Goal: Information Seeking & Learning: Learn about a topic

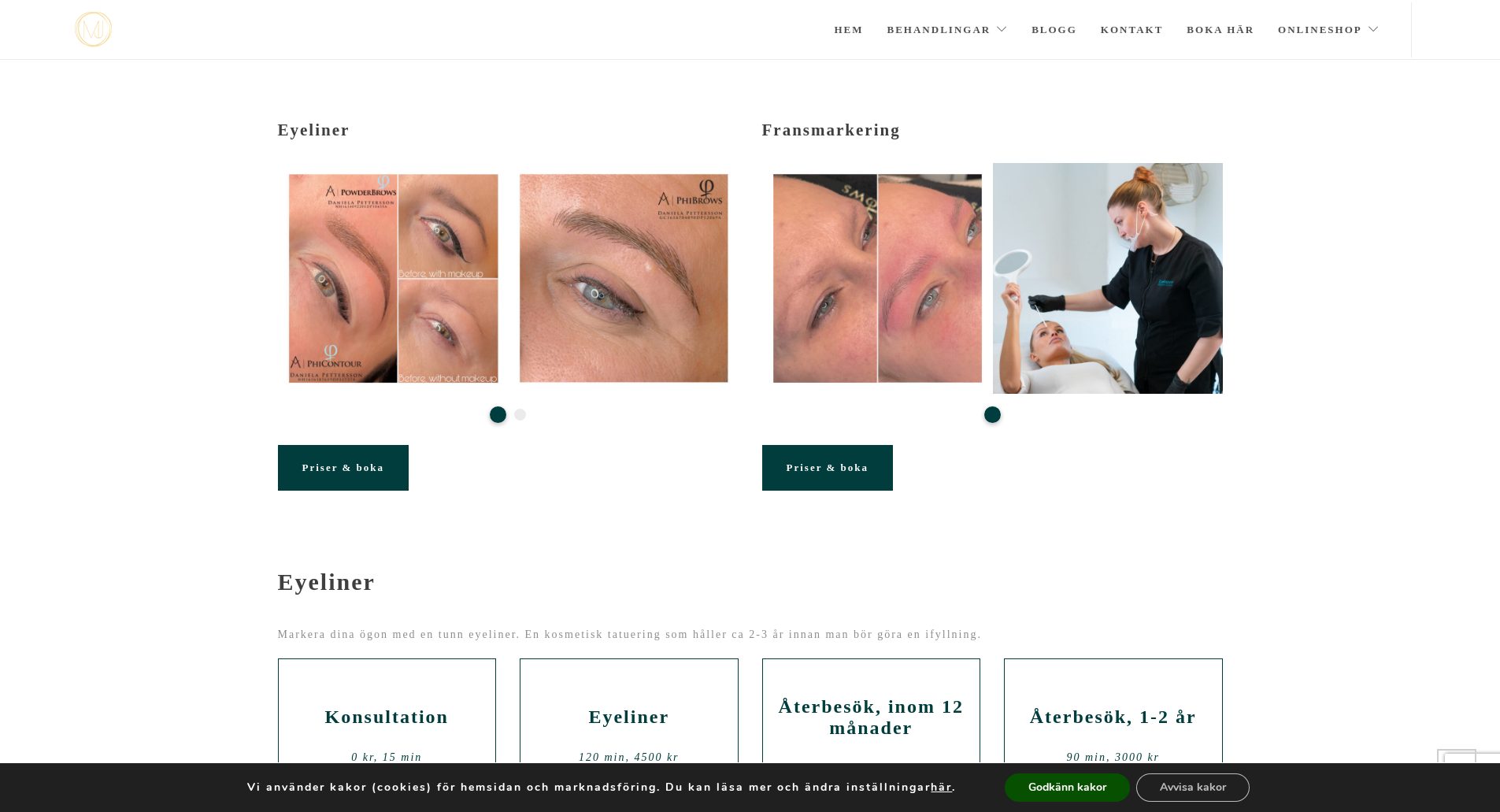
scroll to position [335, 0]
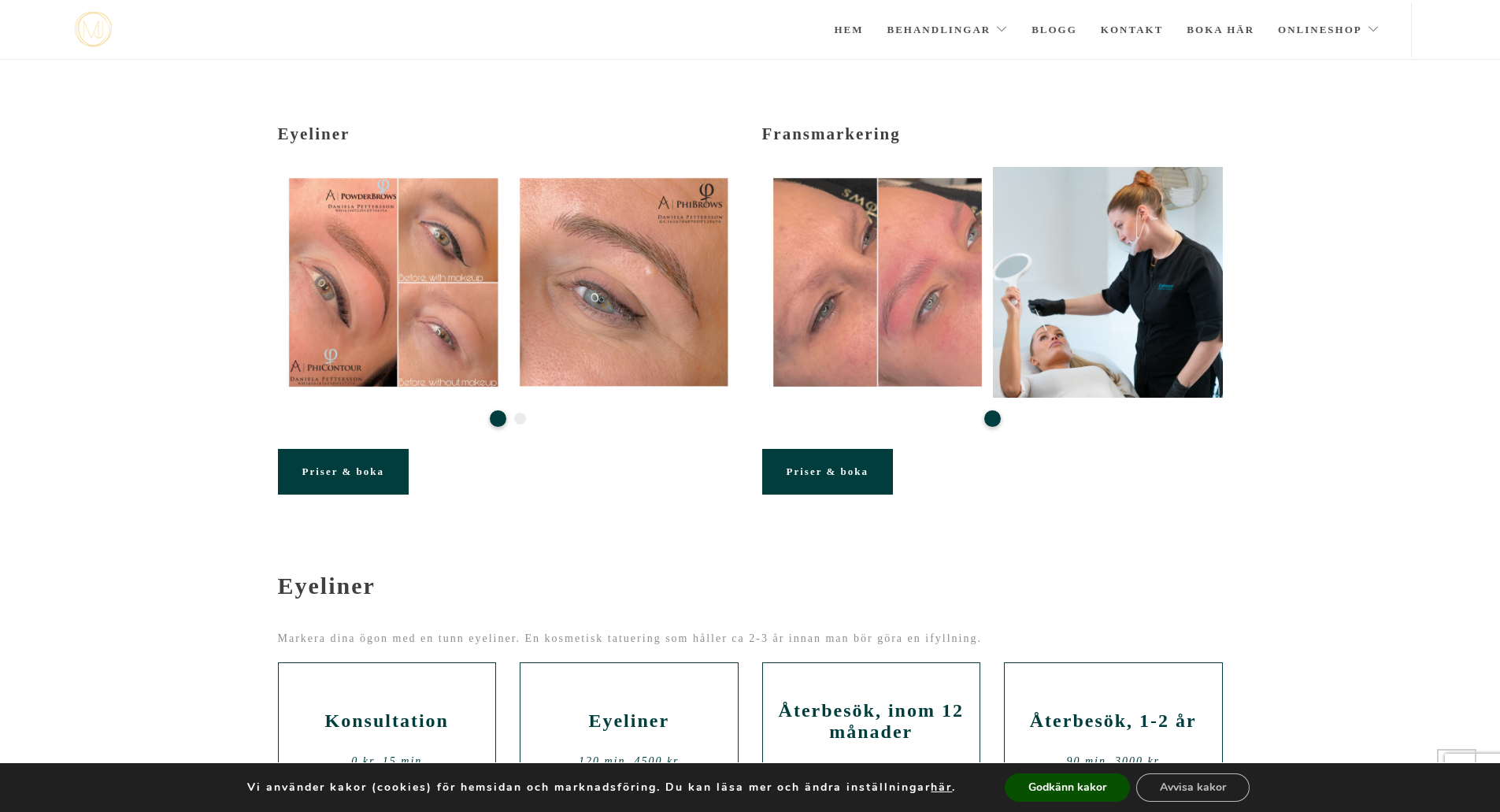
click at [522, 413] on button "2" at bounding box center [520, 419] width 12 height 12
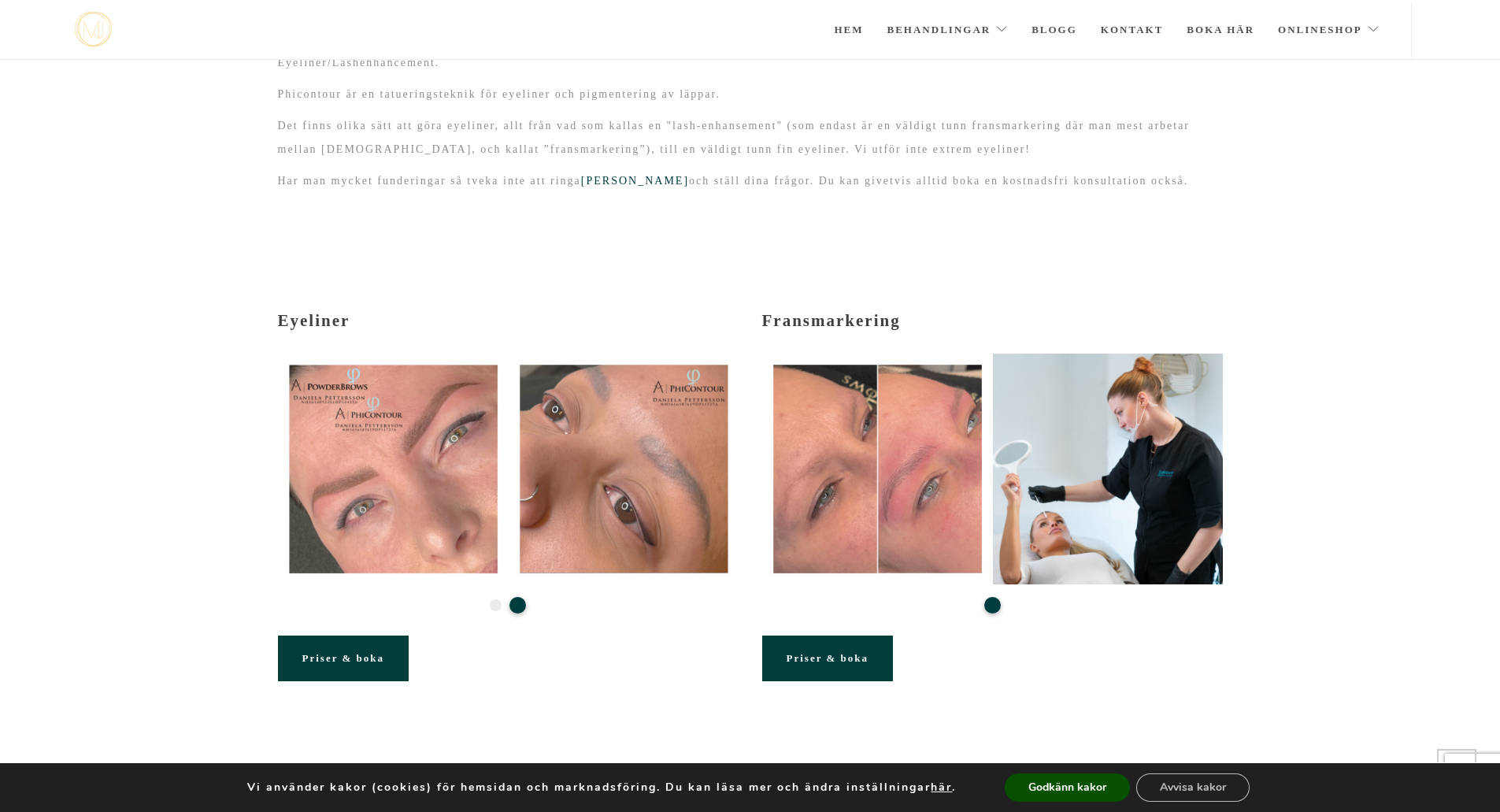
scroll to position [146, 0]
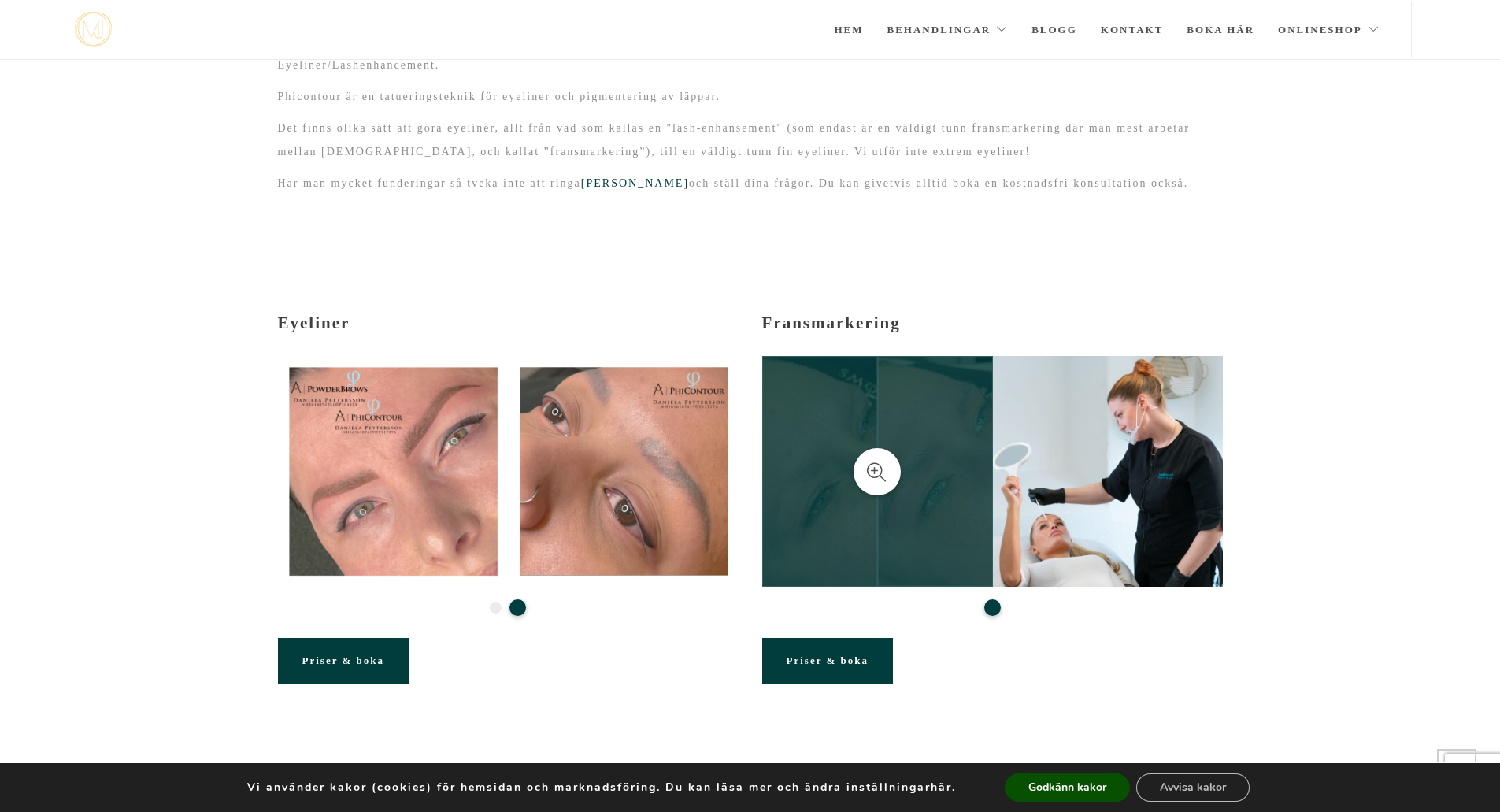
click at [877, 462] on icon at bounding box center [877, 471] width 20 height 19
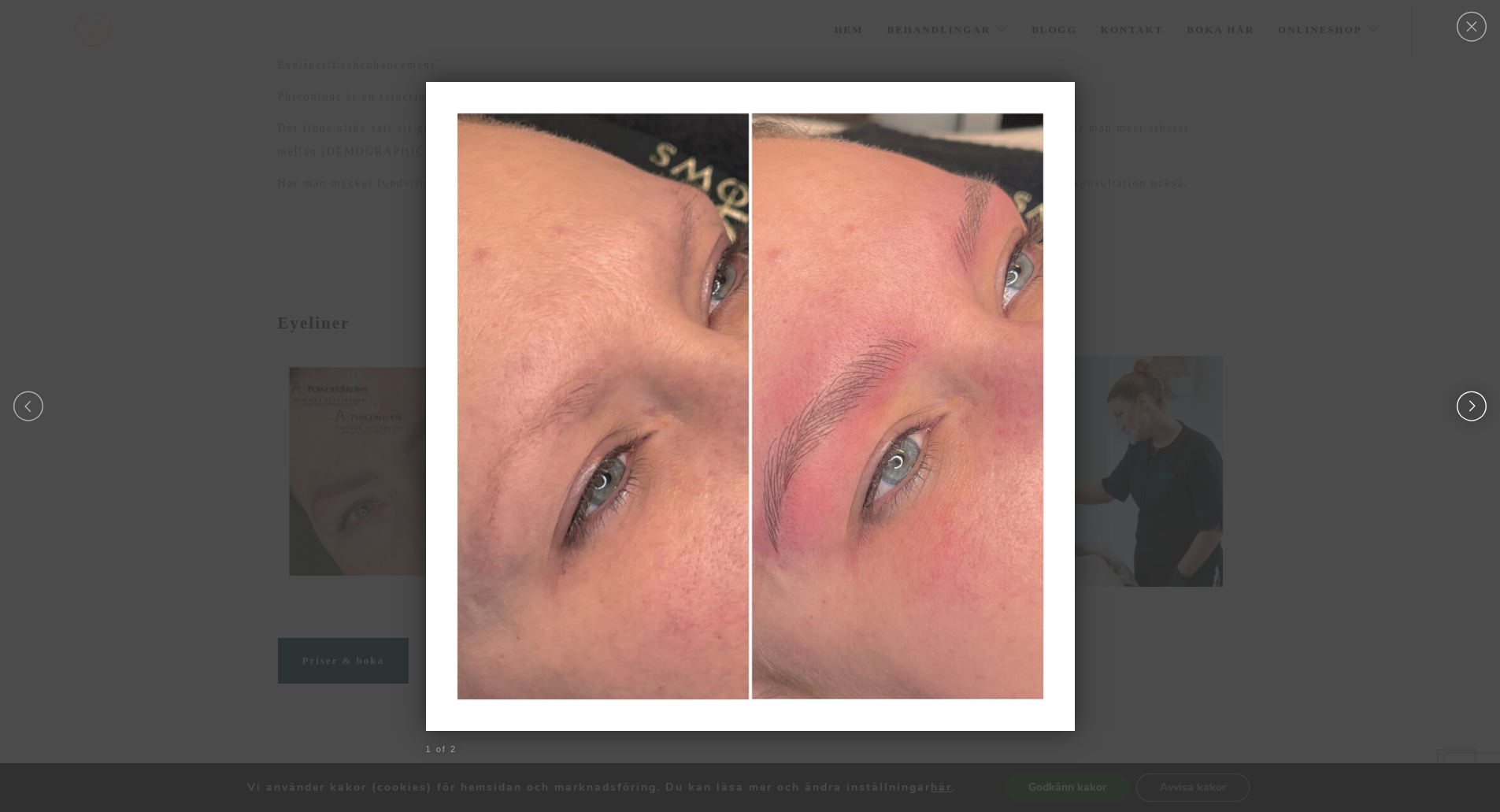
click at [1465, 400] on link "Next" at bounding box center [1471, 406] width 34 height 30
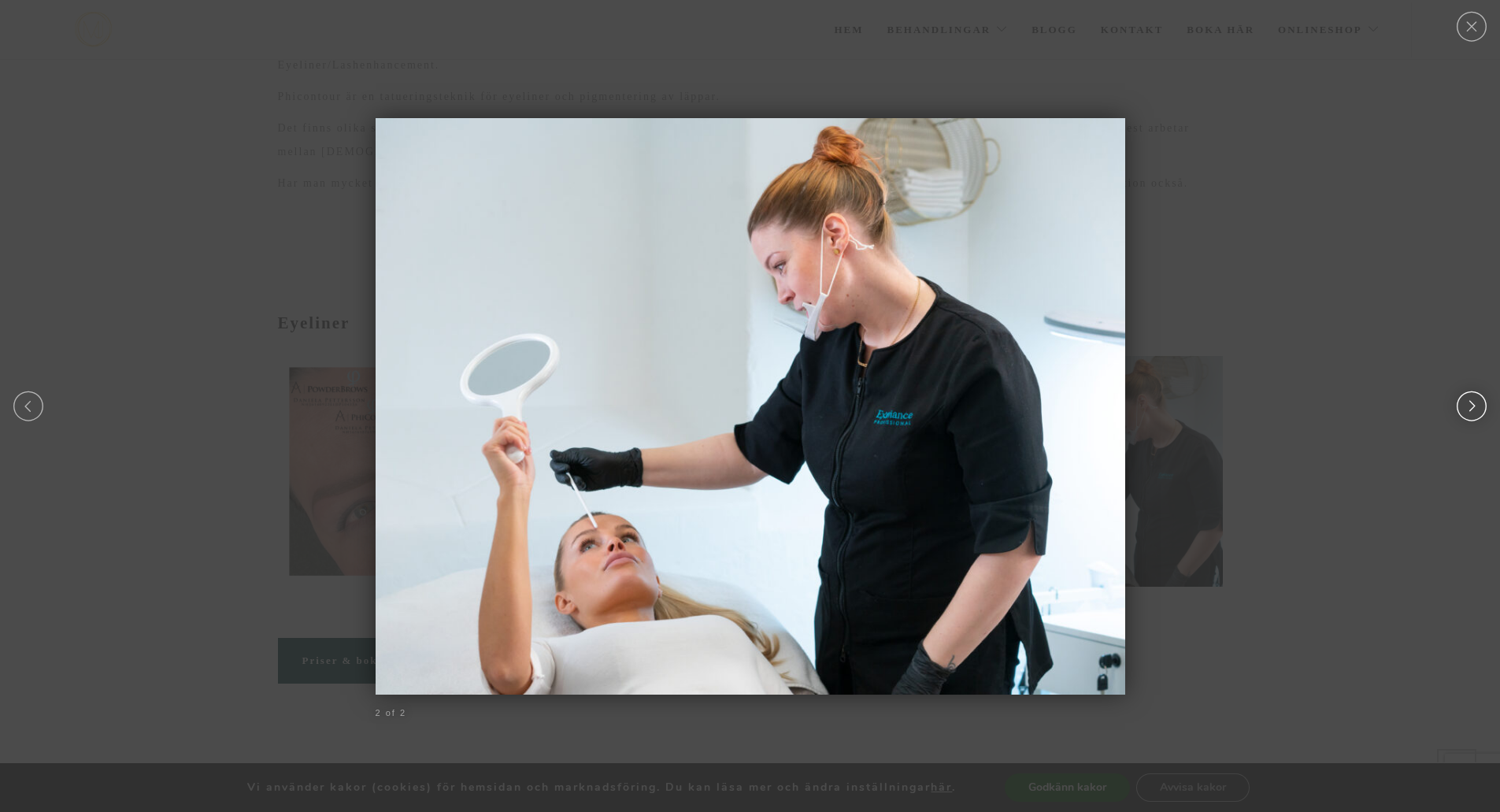
click at [1466, 400] on link "Next" at bounding box center [1471, 406] width 34 height 30
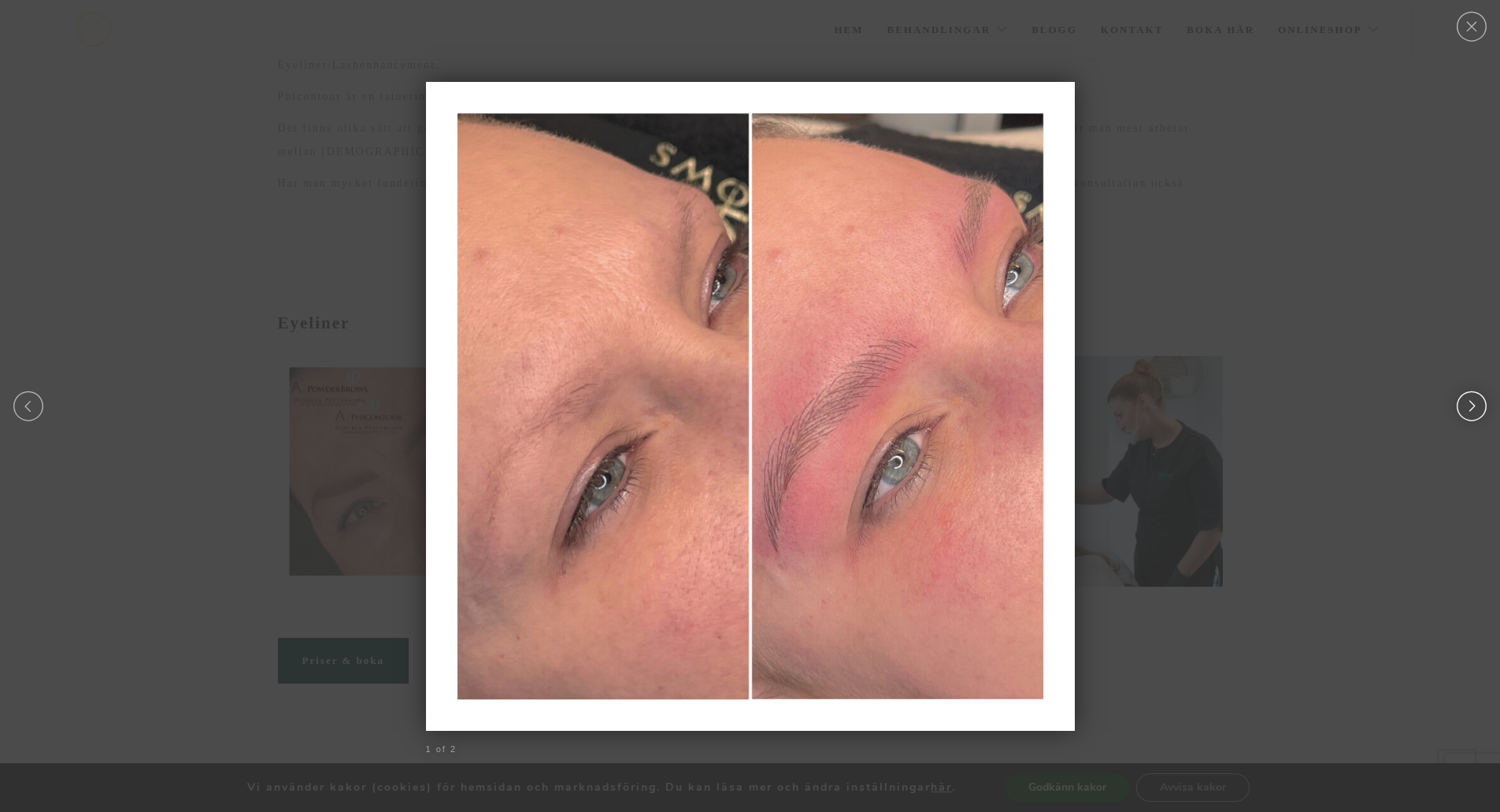
click at [1466, 400] on link "Next" at bounding box center [1471, 406] width 34 height 30
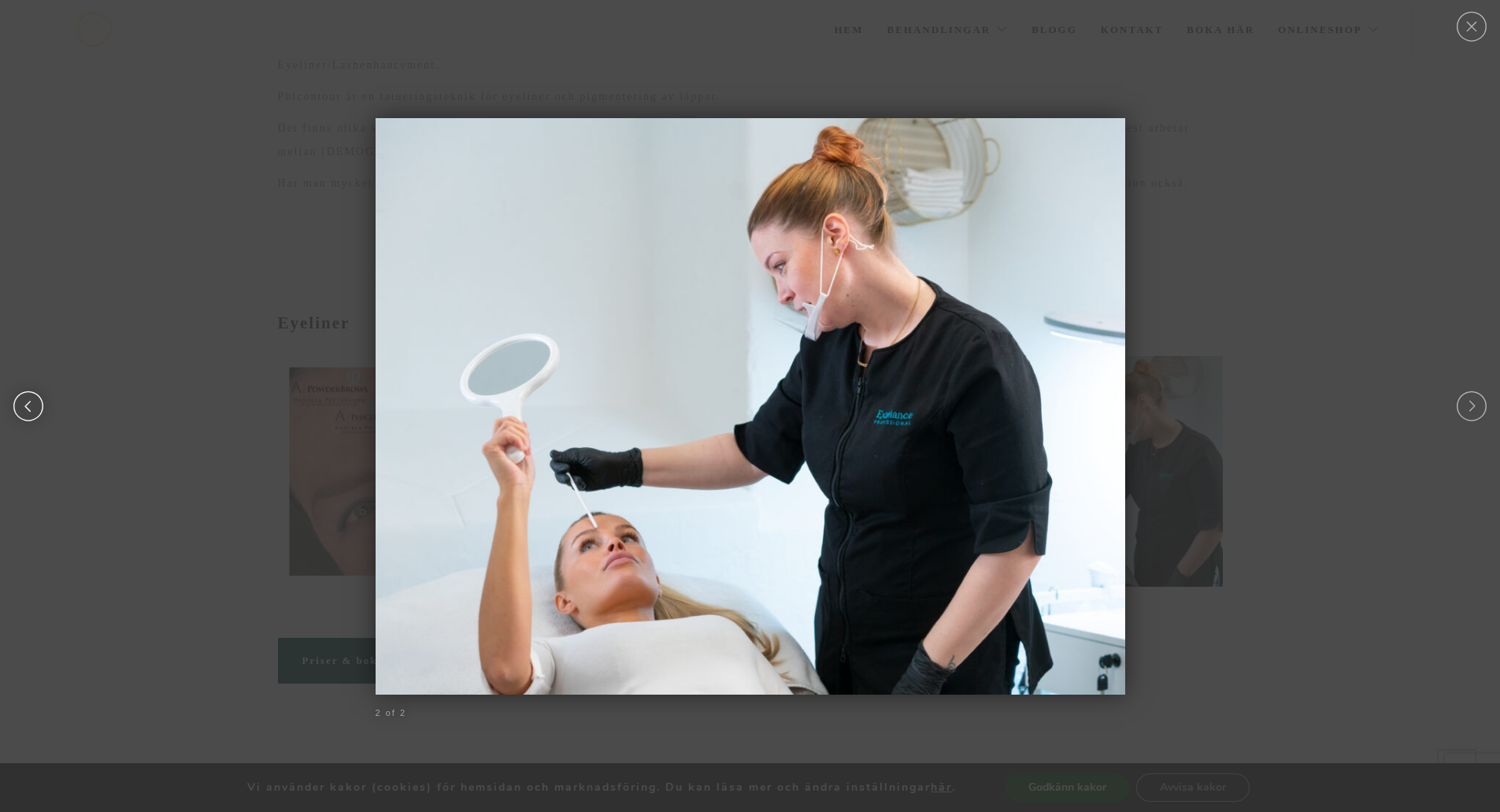
click at [23, 394] on link "Prev" at bounding box center [29, 406] width 34 height 30
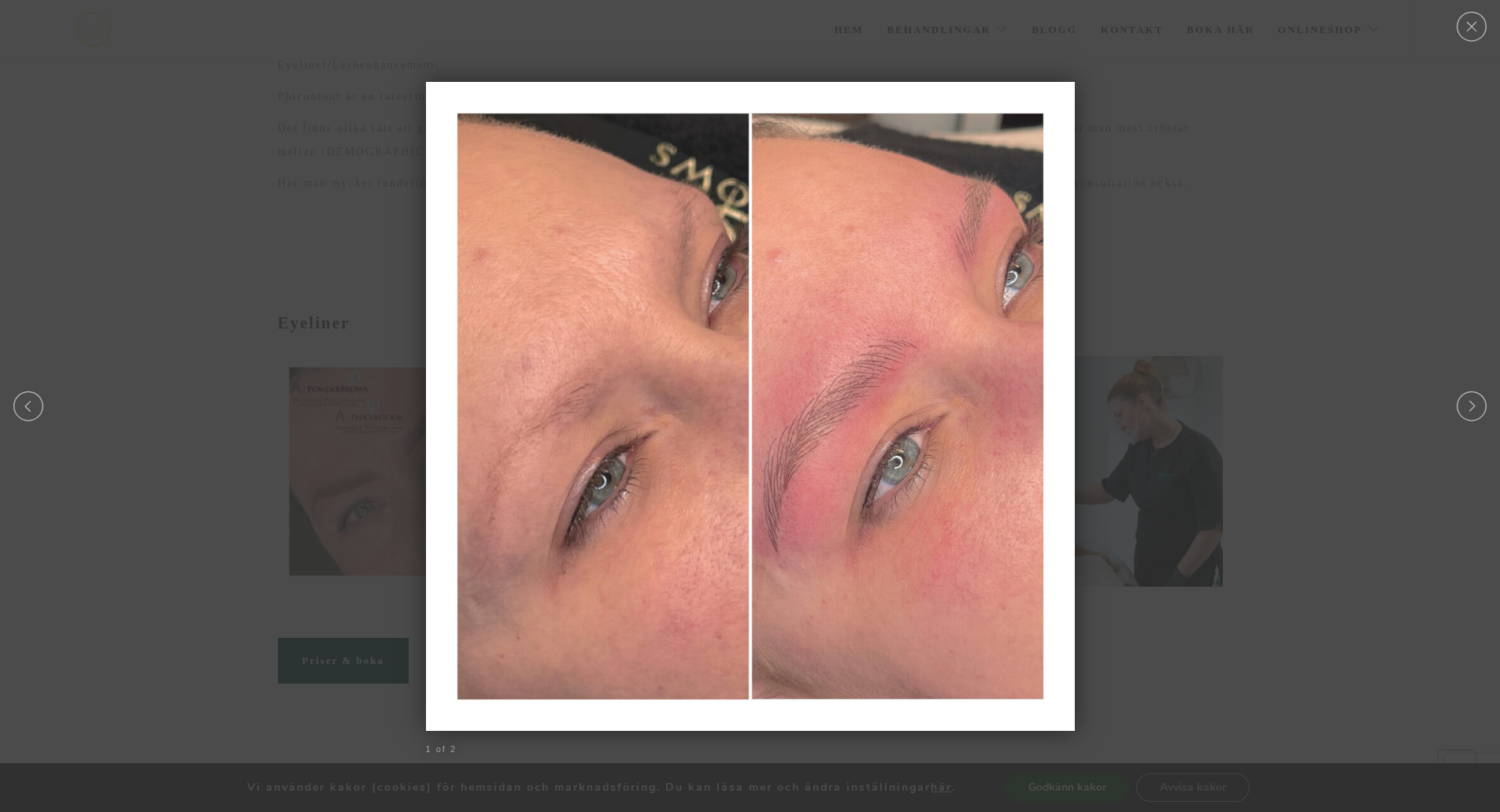
click at [364, 415] on div at bounding box center [750, 405] width 1500 height 16555
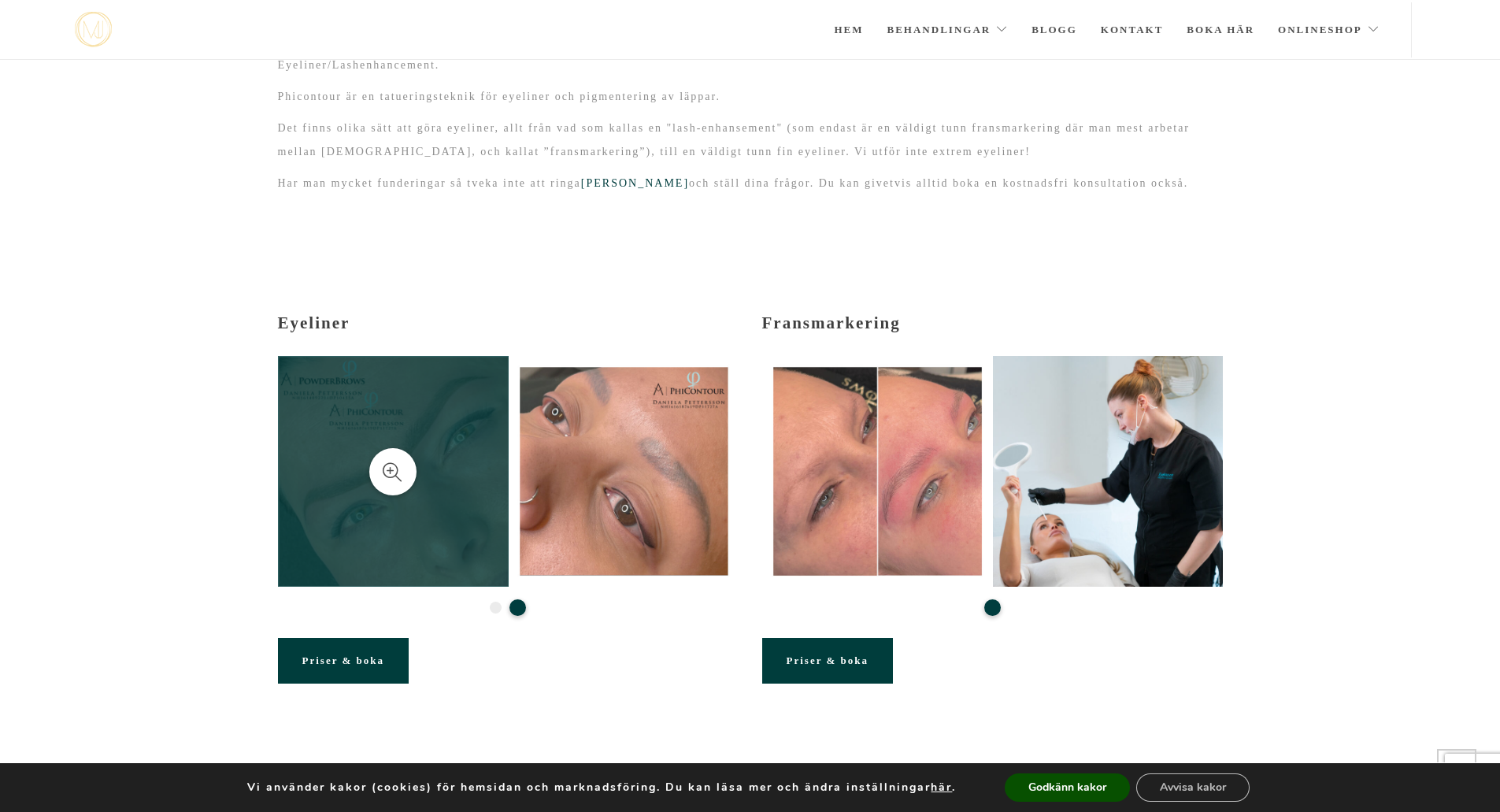
click at [381, 448] on div at bounding box center [393, 471] width 47 height 47
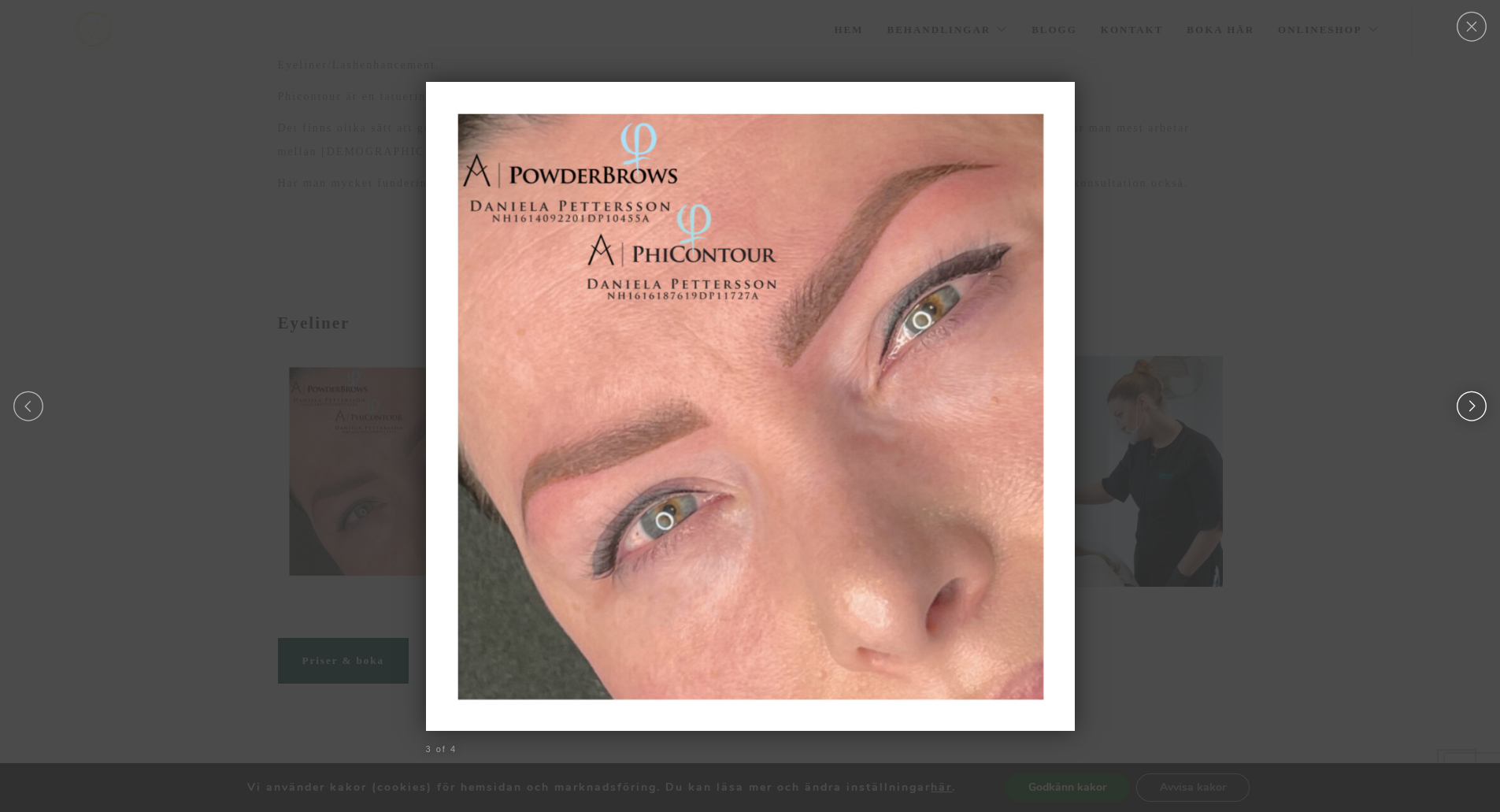
click at [1471, 409] on link "Next" at bounding box center [1471, 406] width 34 height 30
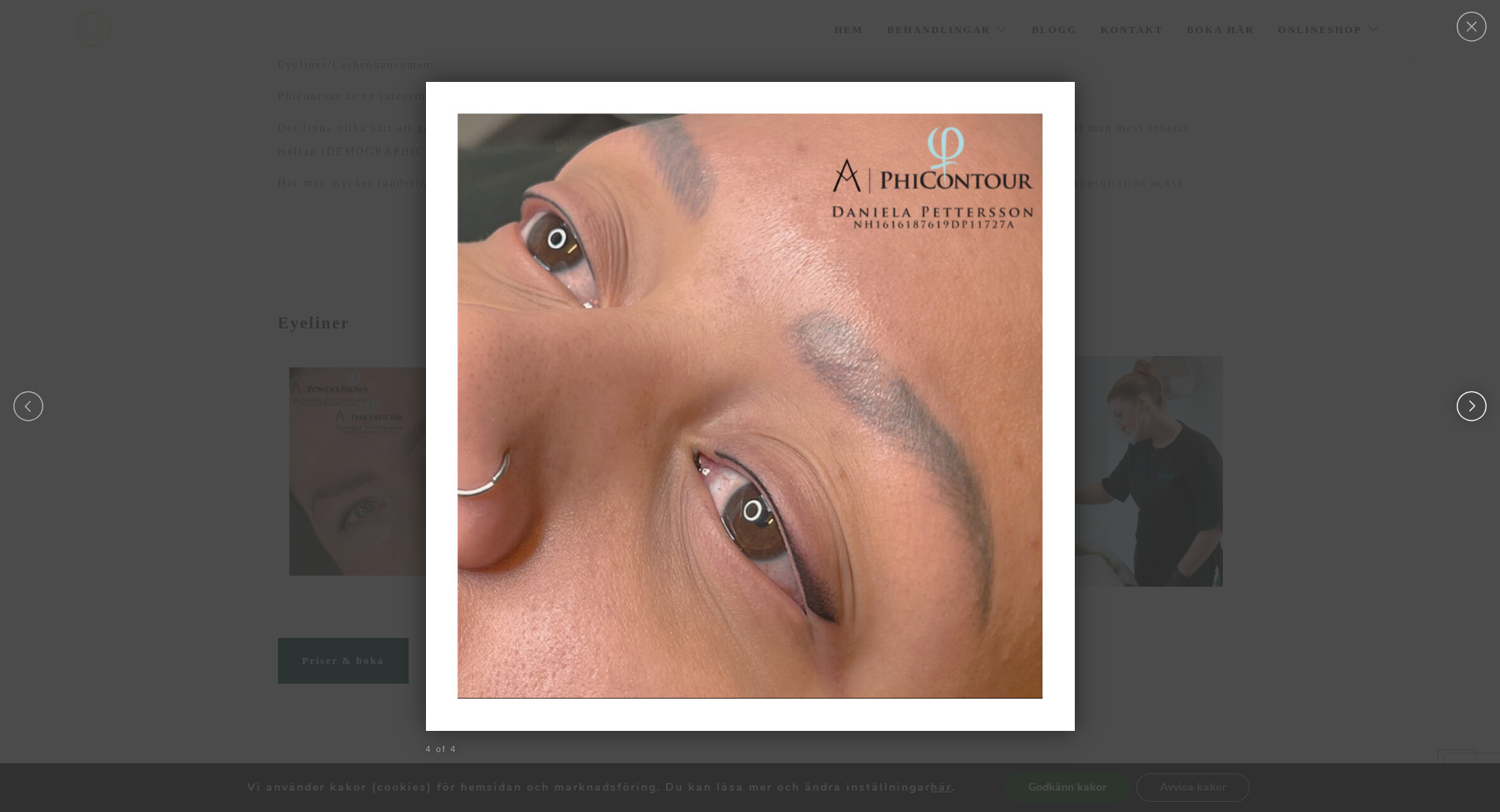
click at [1471, 409] on link "Next" at bounding box center [1471, 406] width 34 height 30
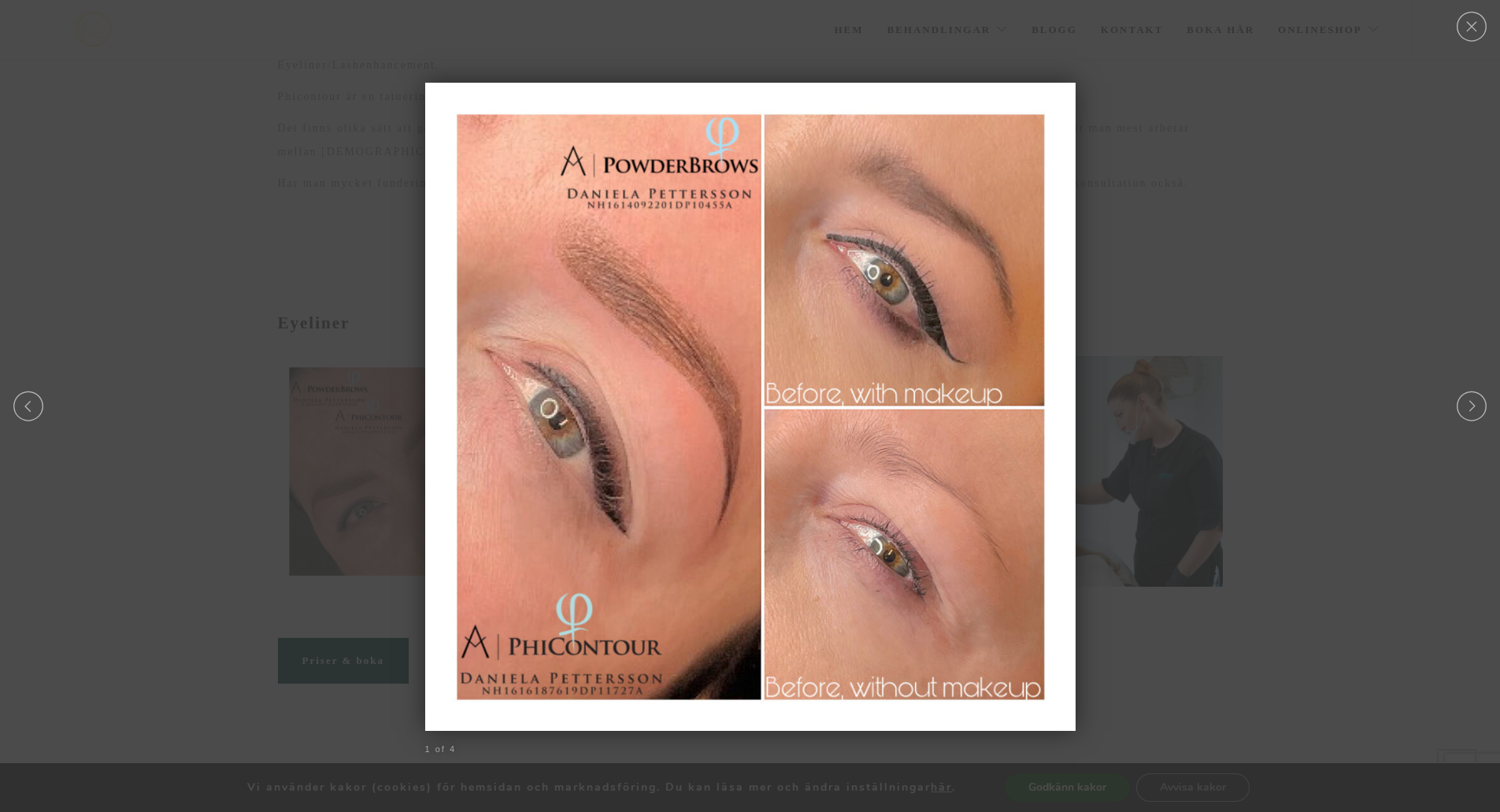
click at [1472, 32] on link "Close" at bounding box center [1471, 27] width 34 height 30
